Goal: Check status

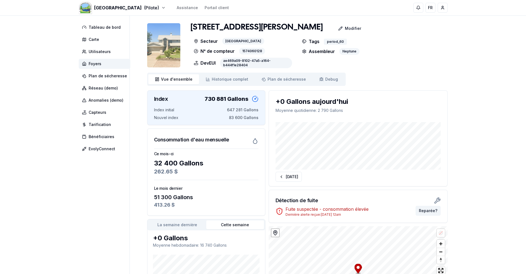
click at [400, 79] on div "[STREET_ADDRESS][PERSON_NAME] Modifier Secteur [PERSON_NAME] [GEOGRAPHIC_DATA] …" at bounding box center [297, 171] width 300 height 298
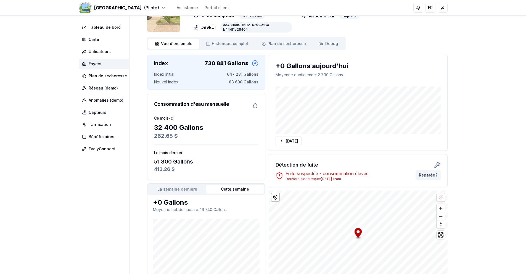
scroll to position [36, 0]
click at [305, 140] on div "[DATE]" at bounding box center [358, 118] width 178 height 68
click at [193, 186] on button "La semaine dernière" at bounding box center [177, 188] width 58 height 9
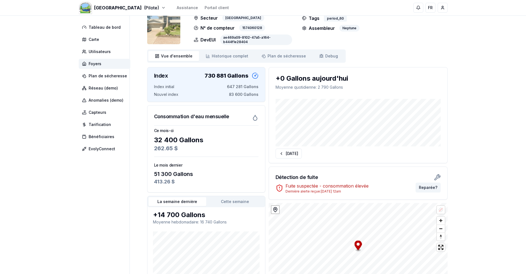
scroll to position [17, 0]
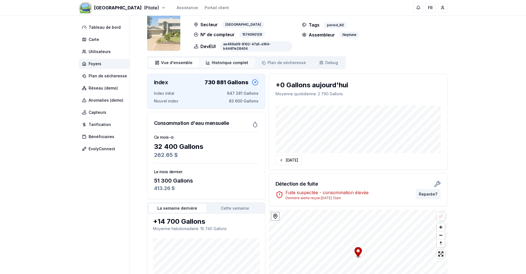
click at [229, 61] on span "Historique complet" at bounding box center [230, 63] width 36 height 6
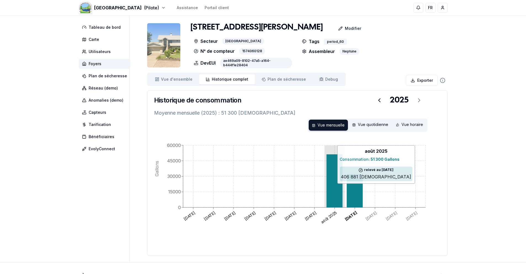
click at [329, 175] on icon at bounding box center [334, 180] width 16 height 53
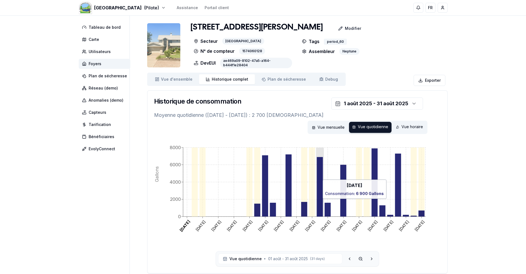
click at [318, 201] on icon at bounding box center [319, 187] width 6 height 60
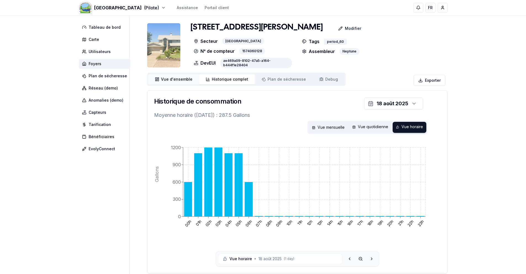
click at [177, 79] on span "Vue d'ensemble" at bounding box center [176, 79] width 31 height 6
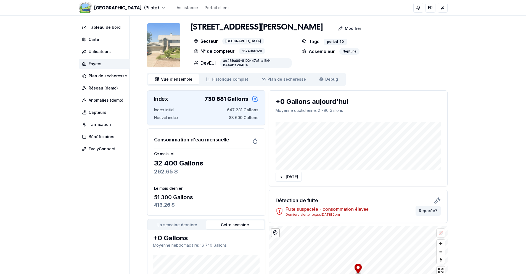
click at [477, 169] on div "[GEOGRAPHIC_DATA] (Pilote) Assistance Portail client FR [PERSON_NAME] Tableau d…" at bounding box center [263, 177] width 526 height 354
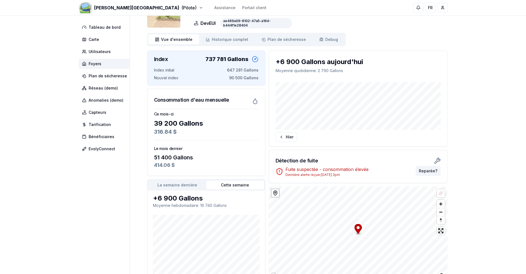
scroll to position [41, 0]
click at [289, 136] on button "[DATE]" at bounding box center [286, 136] width 22 height 10
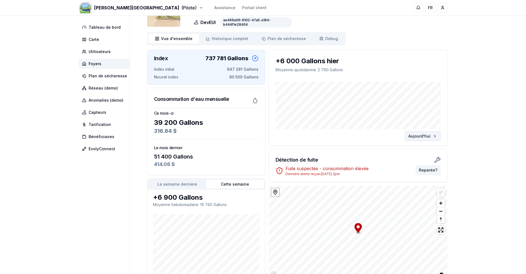
click at [424, 139] on button "Aujourd'hui" at bounding box center [422, 136] width 36 height 10
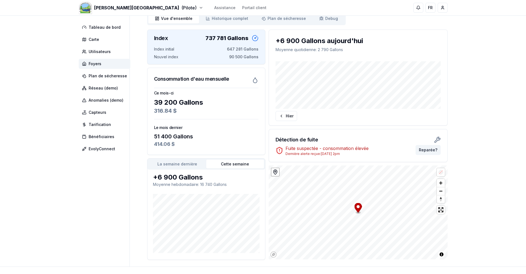
scroll to position [80, 0]
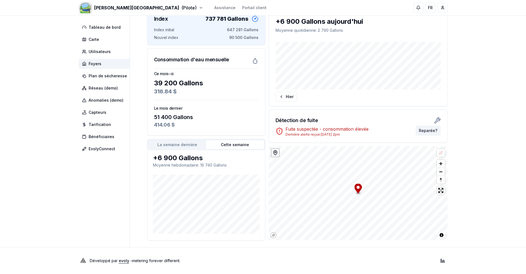
click at [177, 143] on button "La semaine dernière" at bounding box center [177, 144] width 58 height 9
click at [218, 142] on button "Cette semaine" at bounding box center [235, 144] width 58 height 9
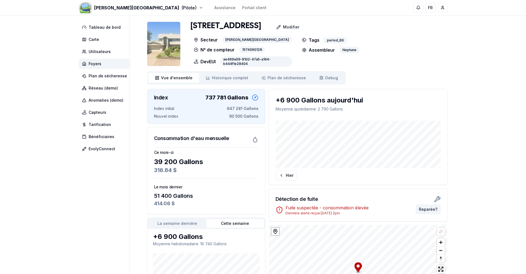
scroll to position [0, 0]
